Goal: Obtain resource: Download file/media

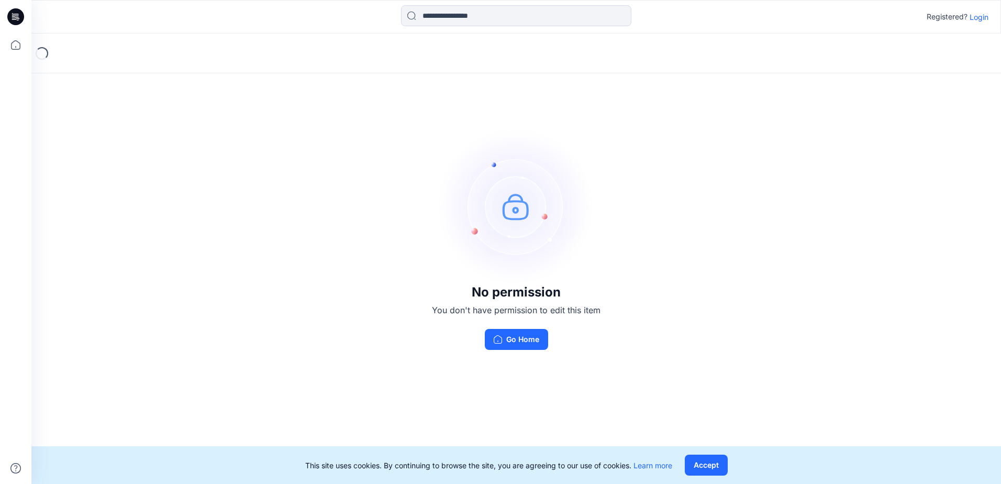
click at [973, 21] on p "Login" at bounding box center [978, 17] width 19 height 11
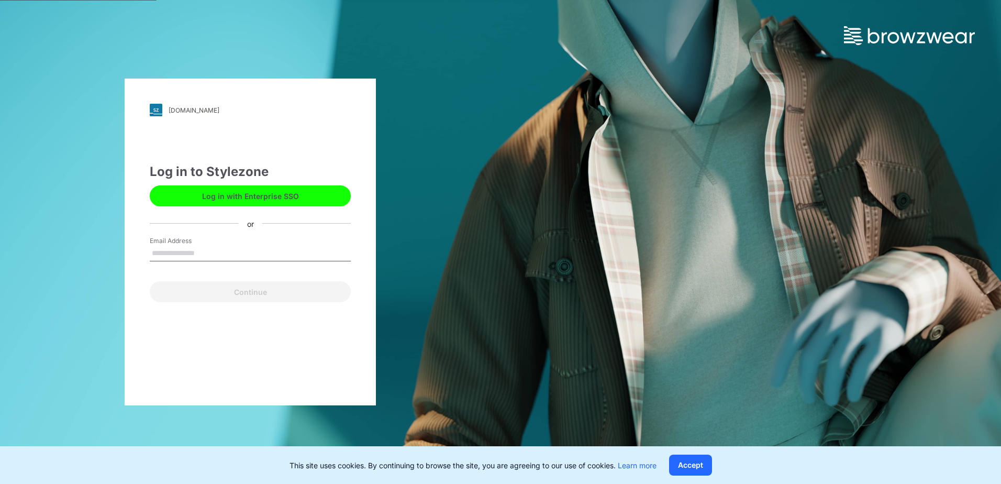
click at [191, 255] on input "Email Address" at bounding box center [250, 254] width 201 height 16
type input "**********"
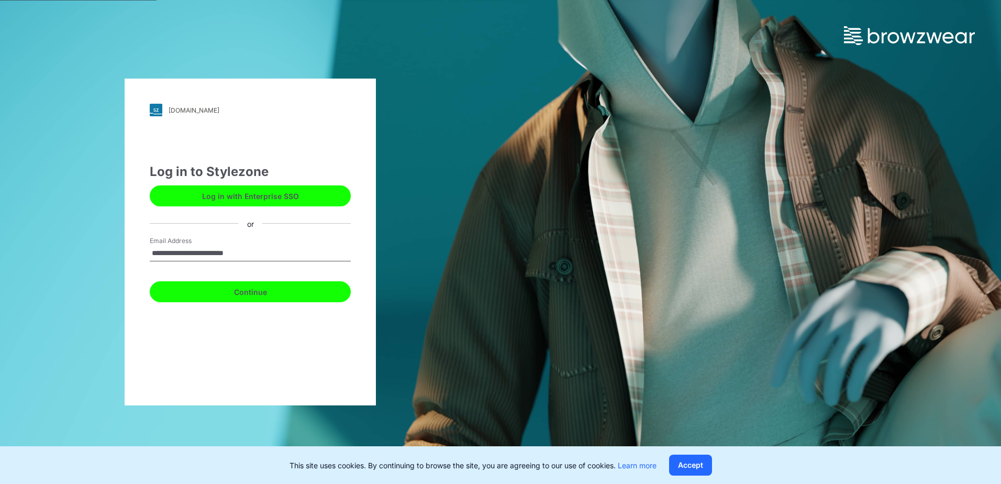
click at [211, 288] on button "Continue" at bounding box center [250, 291] width 201 height 21
click at [218, 294] on button "Continue" at bounding box center [250, 291] width 201 height 21
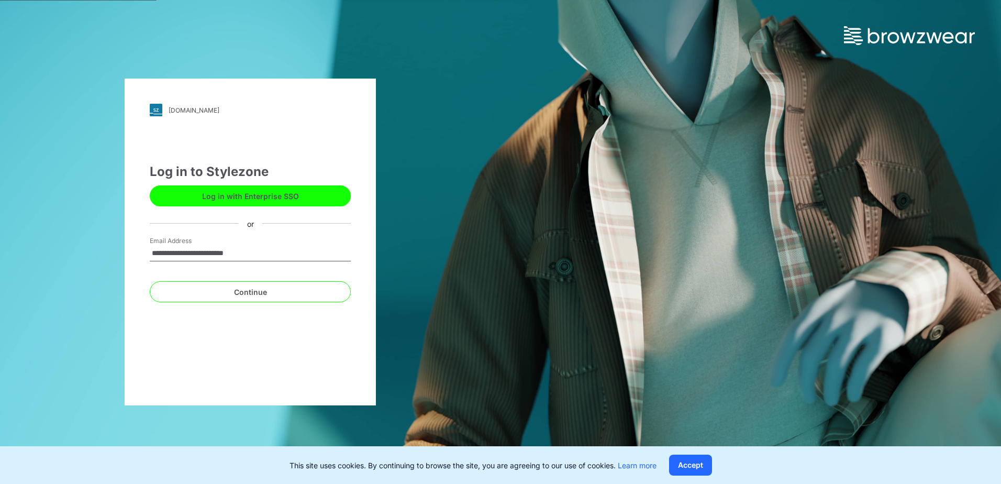
click at [289, 307] on div "**********" at bounding box center [250, 242] width 251 height 327
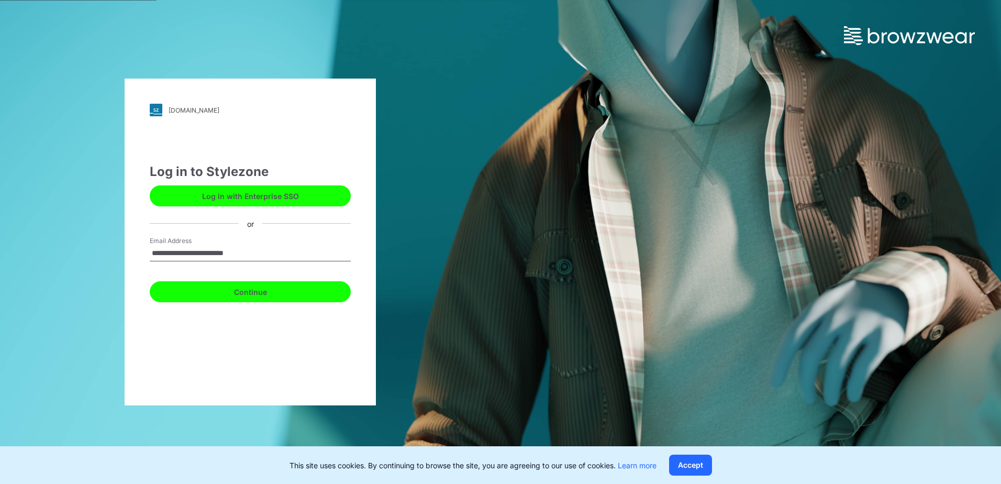
click at [285, 297] on button "Continue" at bounding box center [250, 291] width 201 height 21
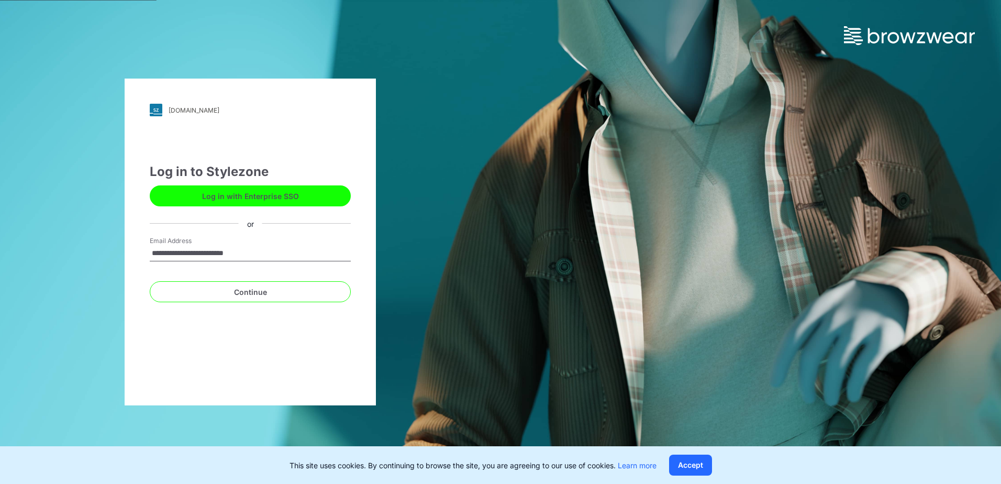
click at [287, 203] on button "Log in with Enterprise SSO" at bounding box center [250, 195] width 201 height 21
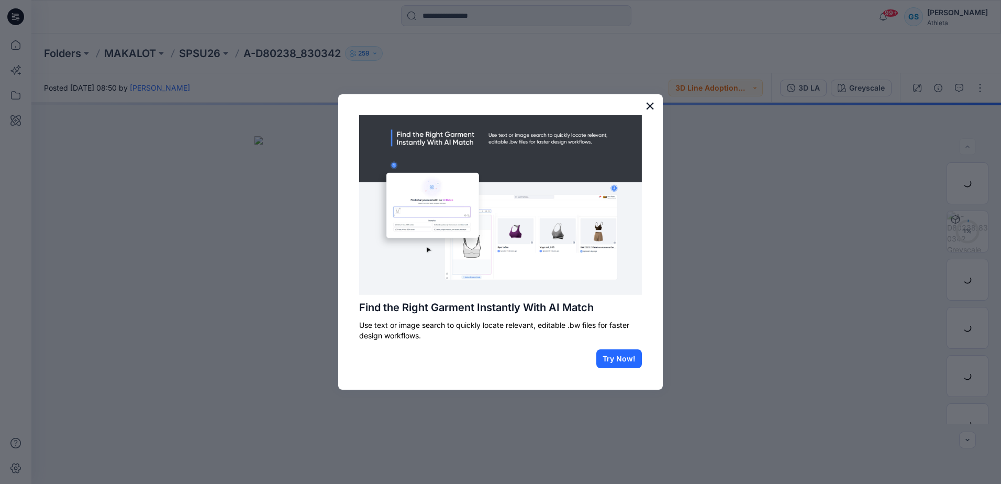
click at [652, 103] on button "×" at bounding box center [650, 105] width 10 height 17
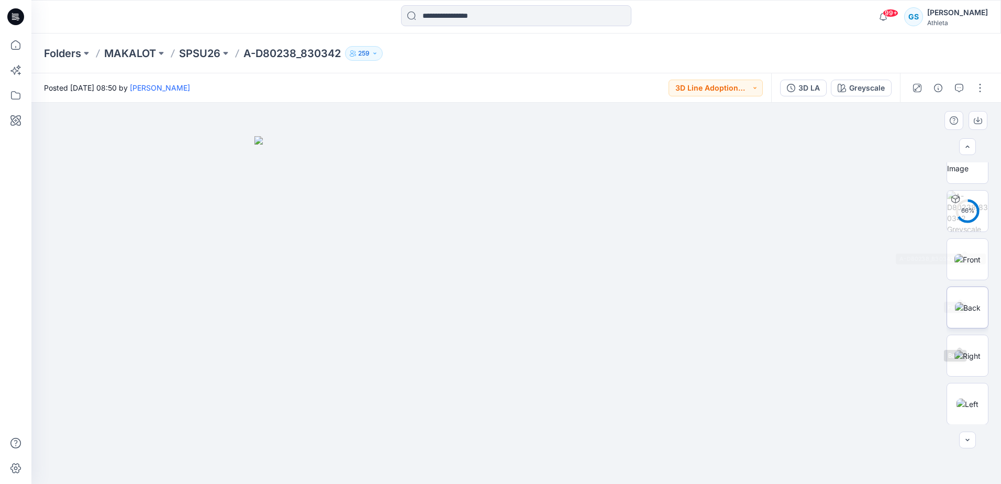
scroll to position [52, 0]
drag, startPoint x: 974, startPoint y: 80, endPoint x: 979, endPoint y: 83, distance: 6.4
click at [974, 80] on button "button" at bounding box center [980, 88] width 17 height 17
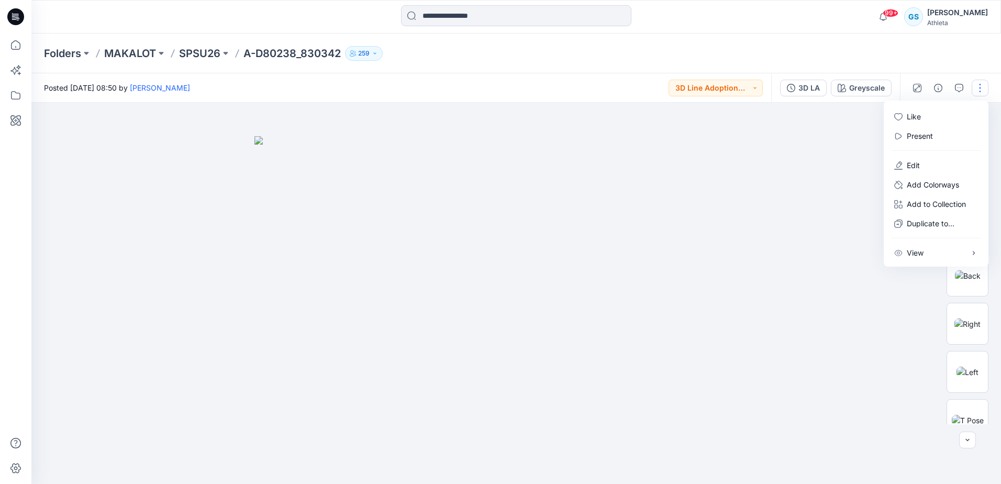
click at [845, 147] on div at bounding box center [515, 293] width 969 height 381
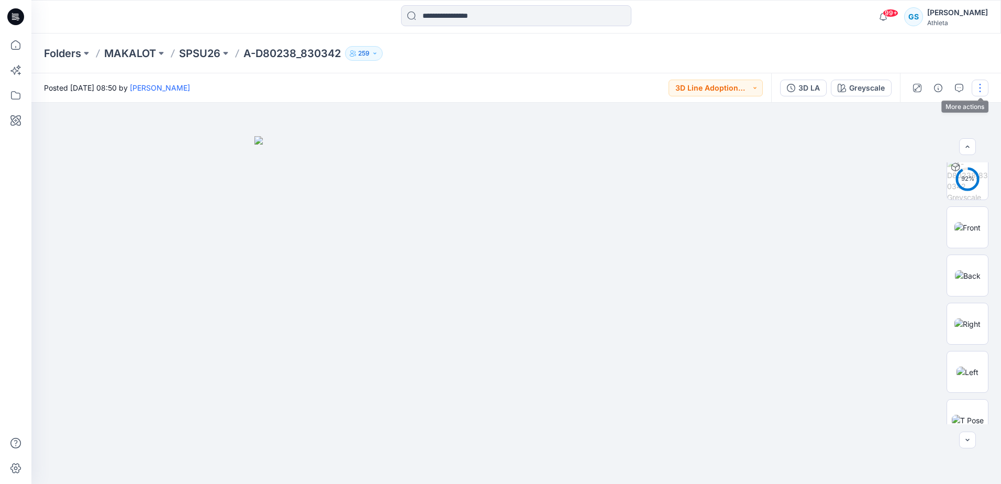
click at [985, 85] on button "button" at bounding box center [980, 88] width 17 height 17
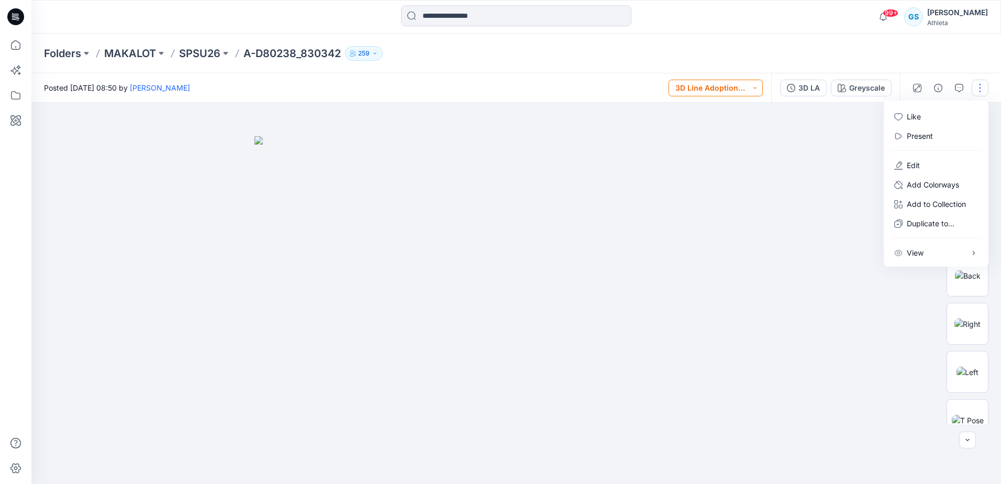
click at [744, 91] on button "3D Line Adoption Sample (Vendor)" at bounding box center [715, 88] width 94 height 17
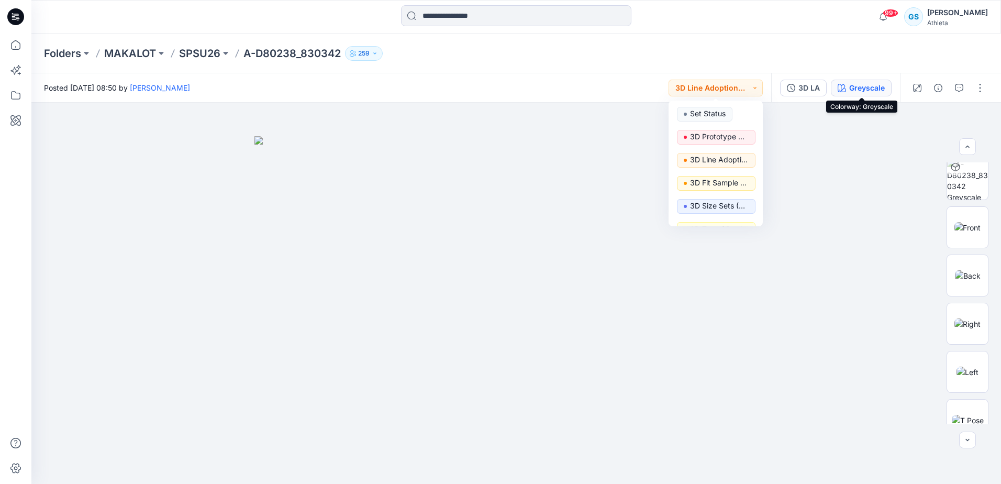
click at [861, 86] on div "Greyscale" at bounding box center [867, 88] width 36 height 12
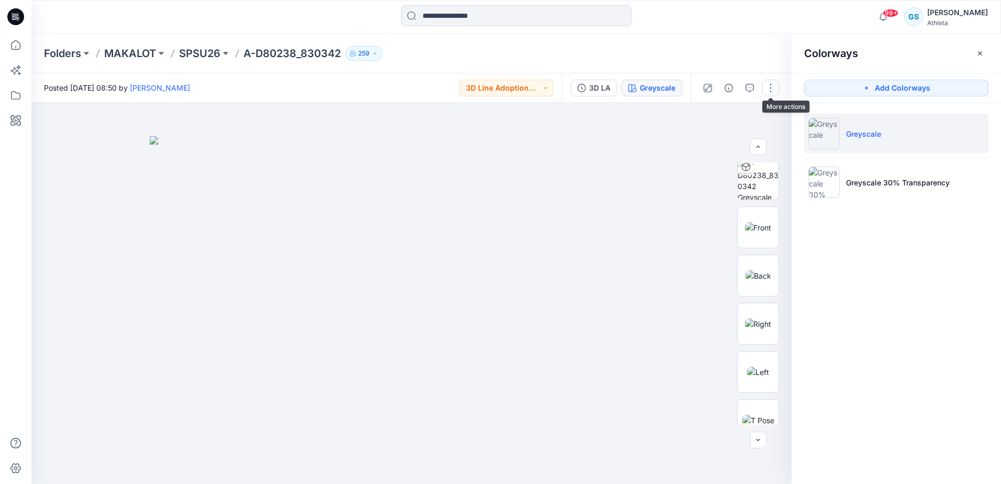
click at [770, 87] on button "button" at bounding box center [770, 88] width 17 height 17
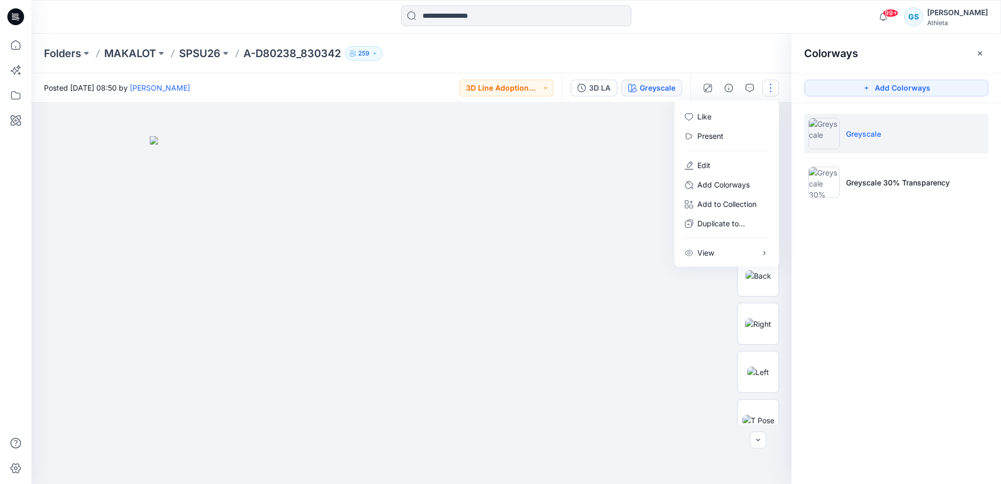
click at [599, 232] on img at bounding box center [411, 310] width 523 height 348
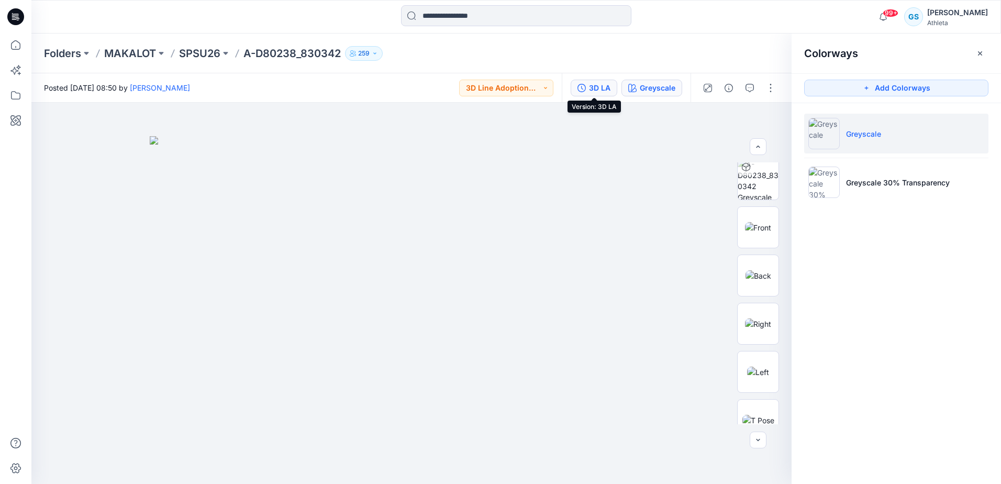
click at [600, 86] on div "3D LA" at bounding box center [599, 88] width 21 height 12
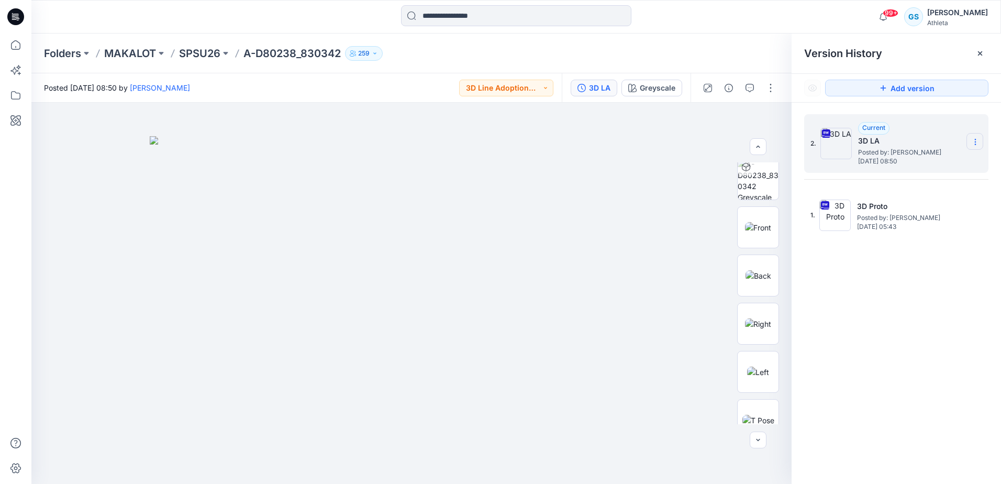
click at [975, 138] on icon at bounding box center [975, 142] width 8 height 8
click at [948, 159] on span "Download Source BW File" at bounding box center [922, 162] width 88 height 13
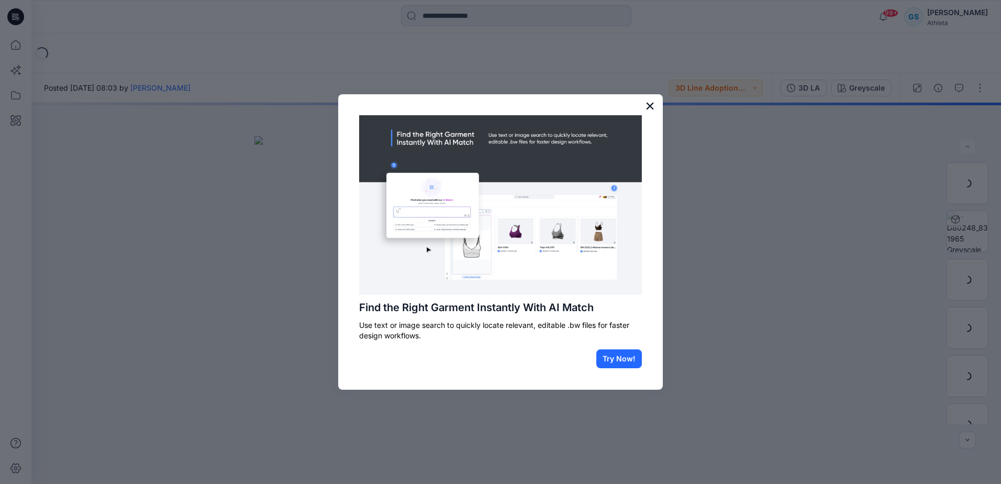
click at [652, 104] on button "×" at bounding box center [650, 105] width 10 height 17
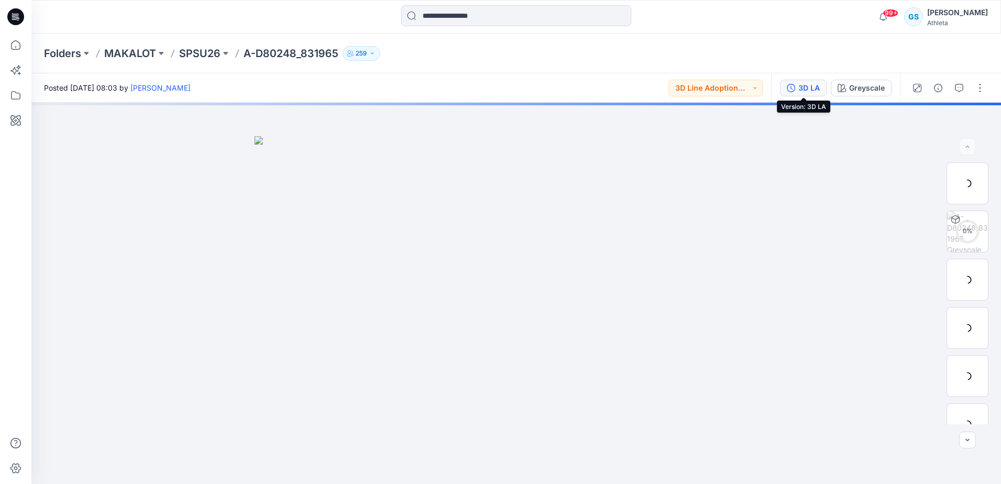
click at [809, 84] on div "3D LA" at bounding box center [808, 88] width 21 height 12
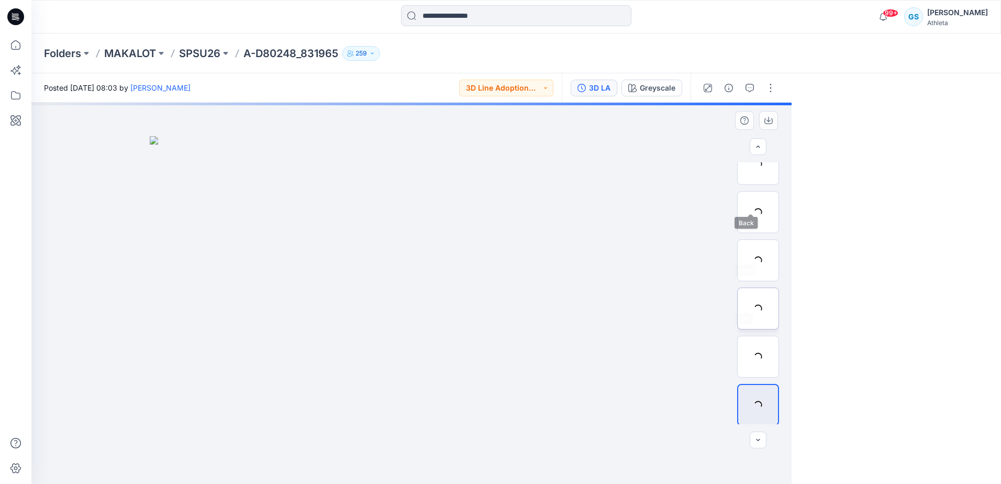
scroll to position [165, 0]
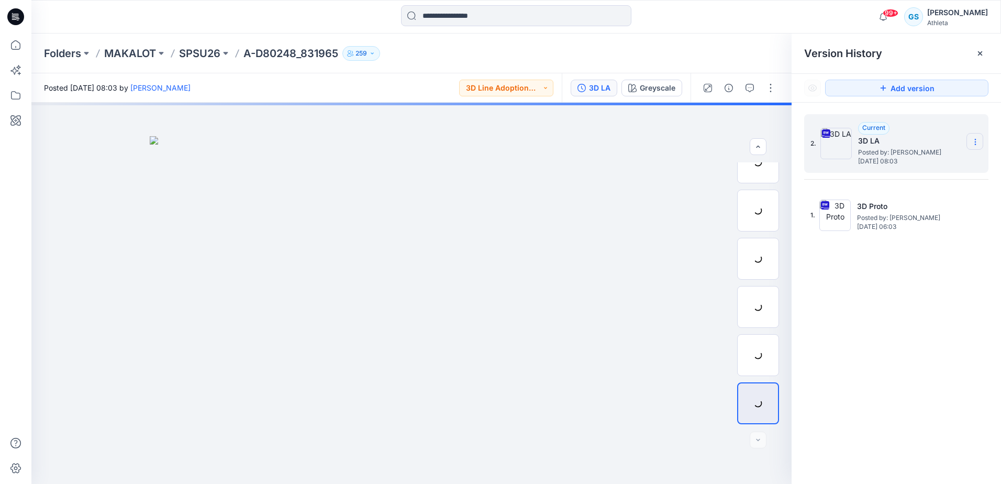
click at [979, 138] on section at bounding box center [974, 141] width 17 height 17
click at [915, 164] on span "Download Source BW File" at bounding box center [922, 162] width 88 height 13
